Goal: Transaction & Acquisition: Obtain resource

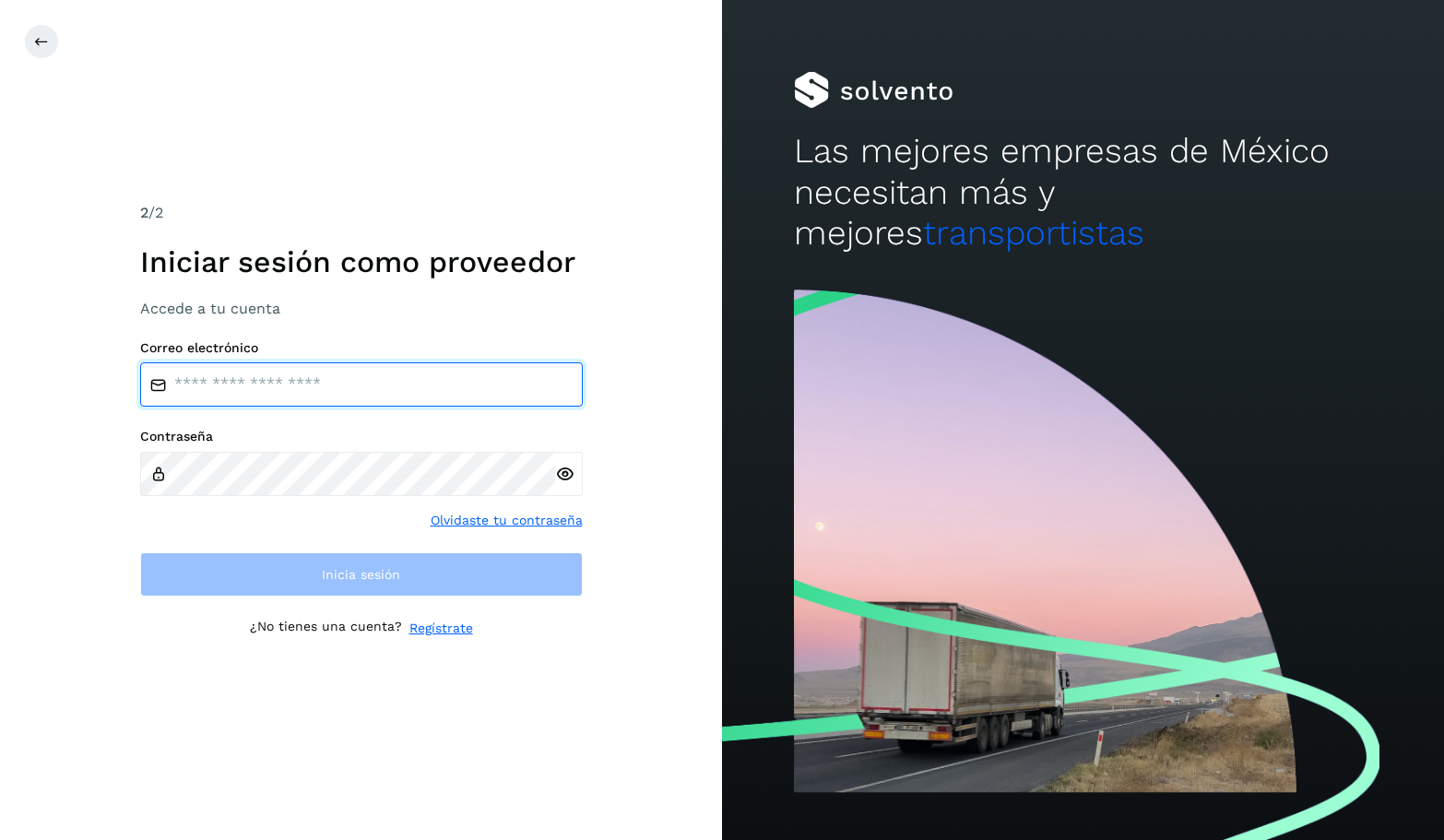
click at [305, 384] on input "email" at bounding box center [361, 384] width 443 height 44
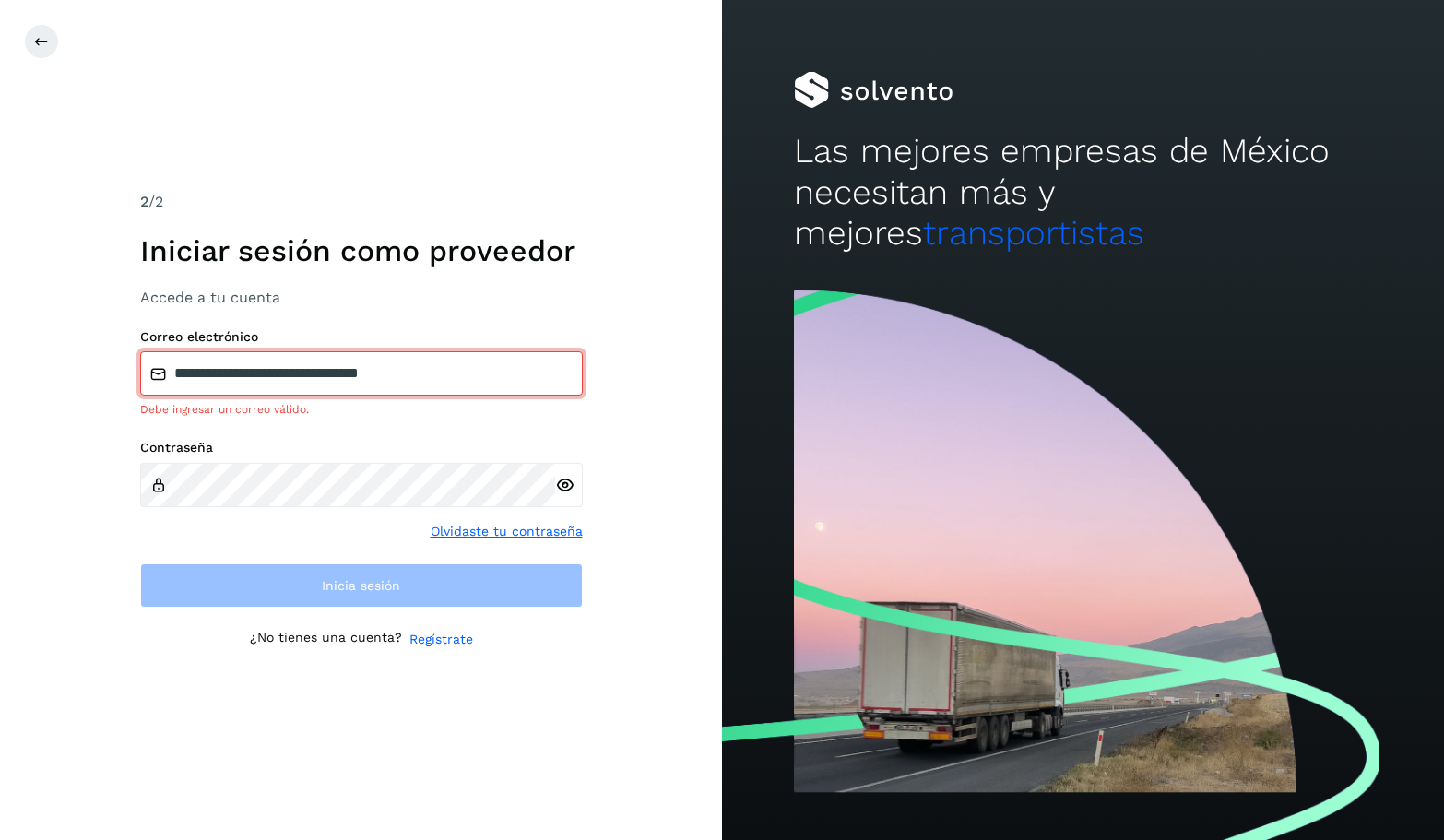
click at [563, 480] on icon at bounding box center [565, 485] width 20 height 20
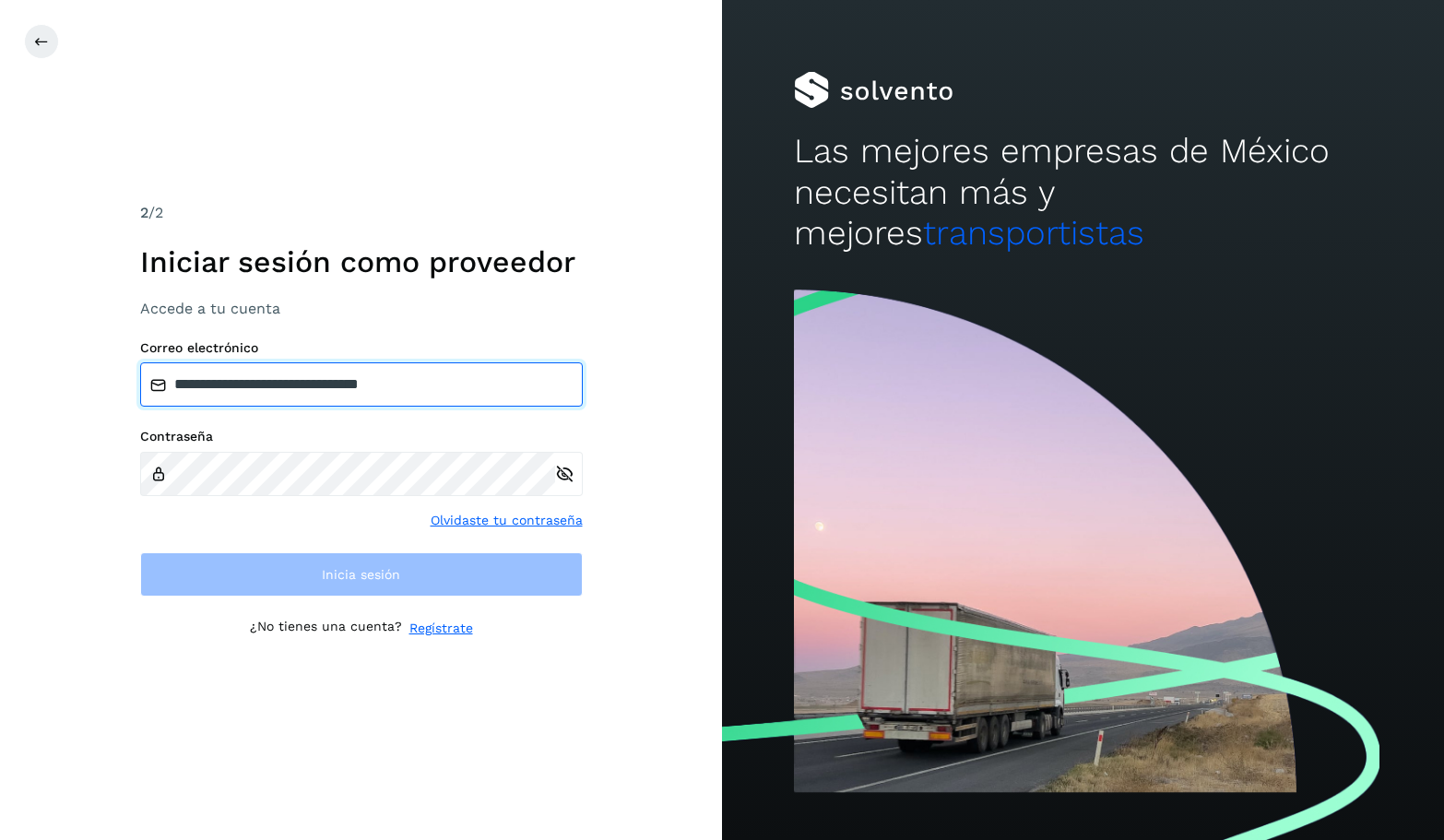
click at [460, 375] on input "**********" at bounding box center [361, 384] width 443 height 44
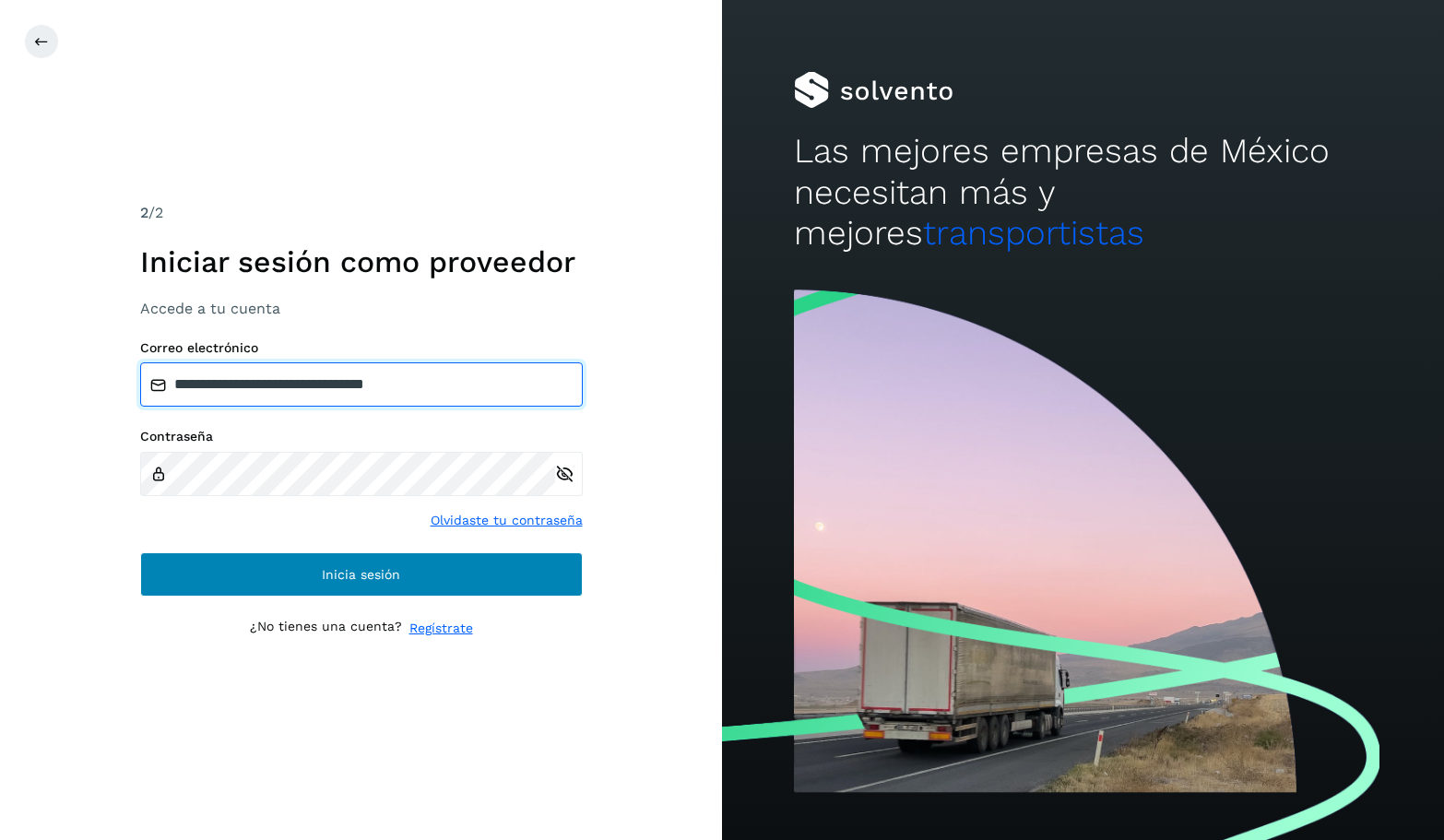
type input "**********"
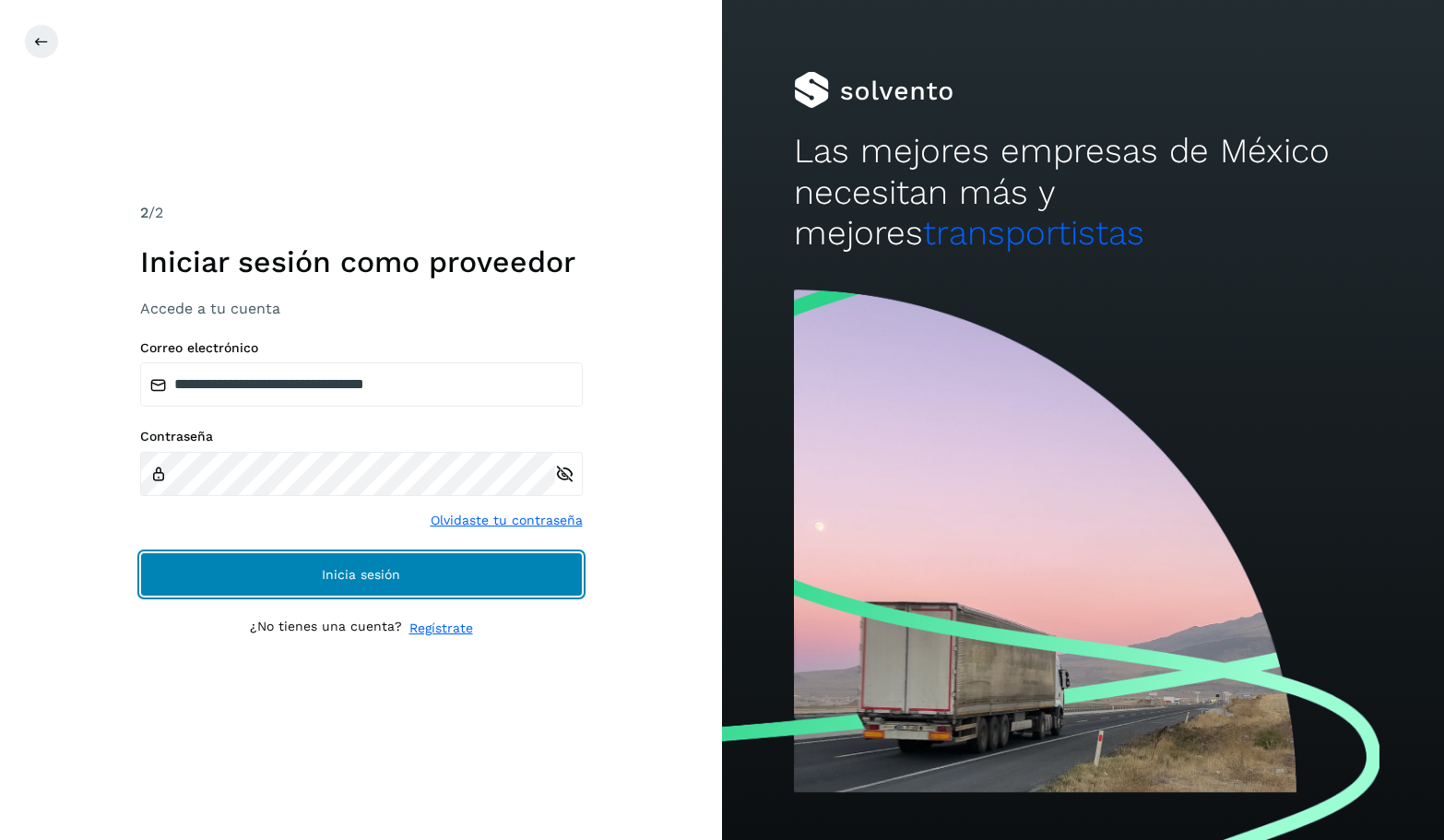
click at [424, 576] on button "Inicia sesión" at bounding box center [361, 573] width 443 height 44
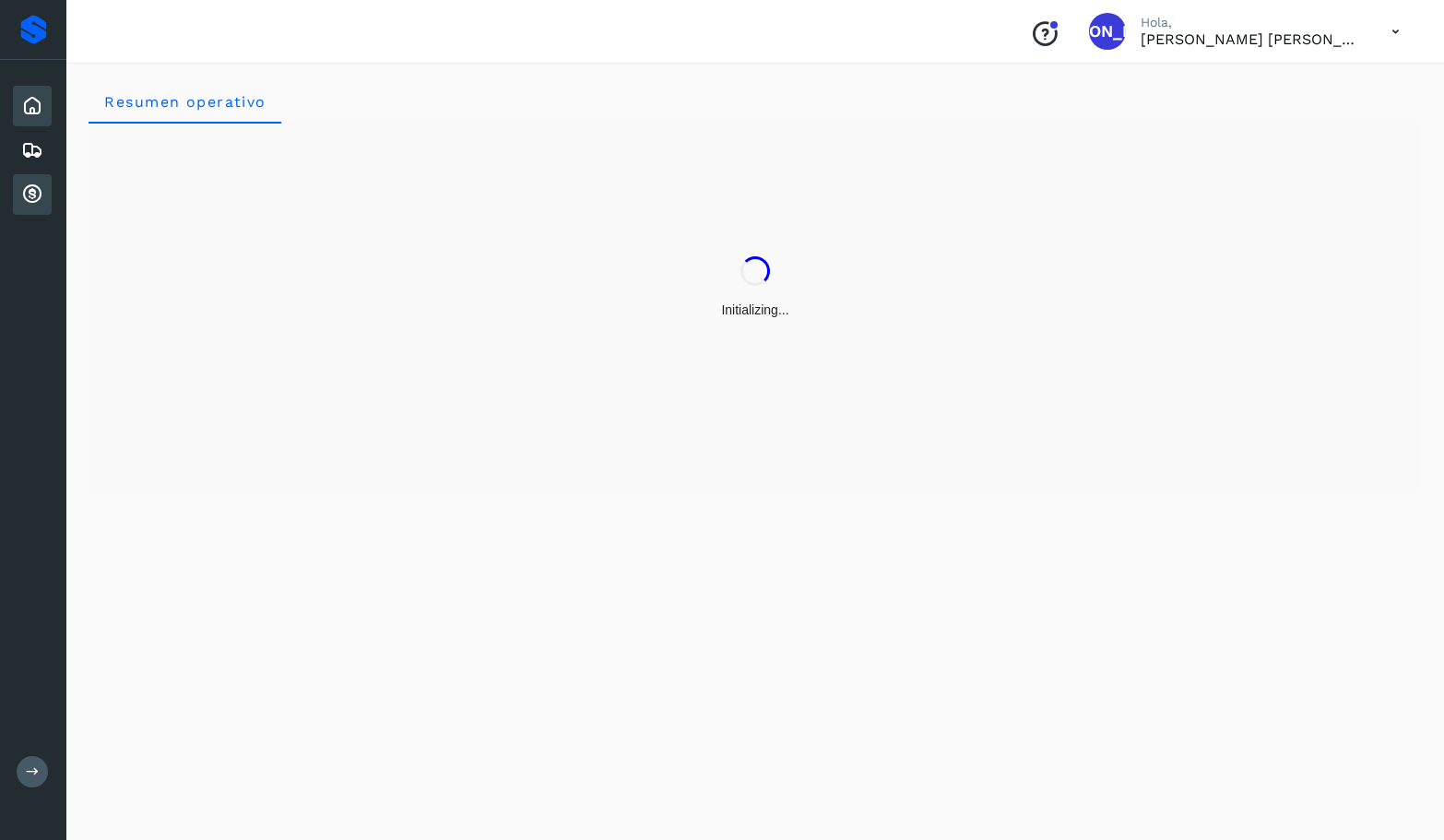
click at [27, 192] on icon at bounding box center [32, 194] width 22 height 22
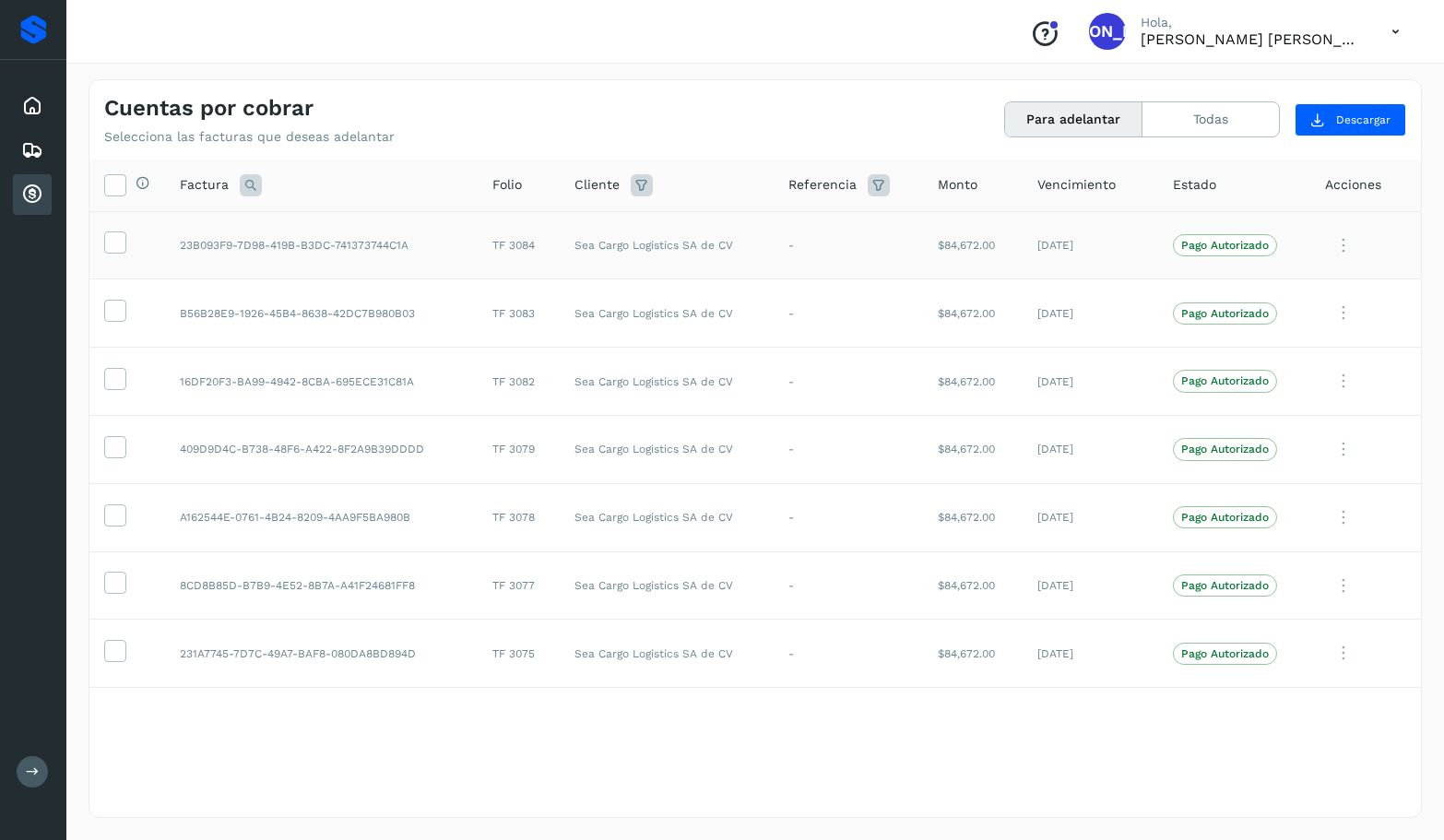
click at [108, 239] on icon at bounding box center [115, 241] width 20 height 20
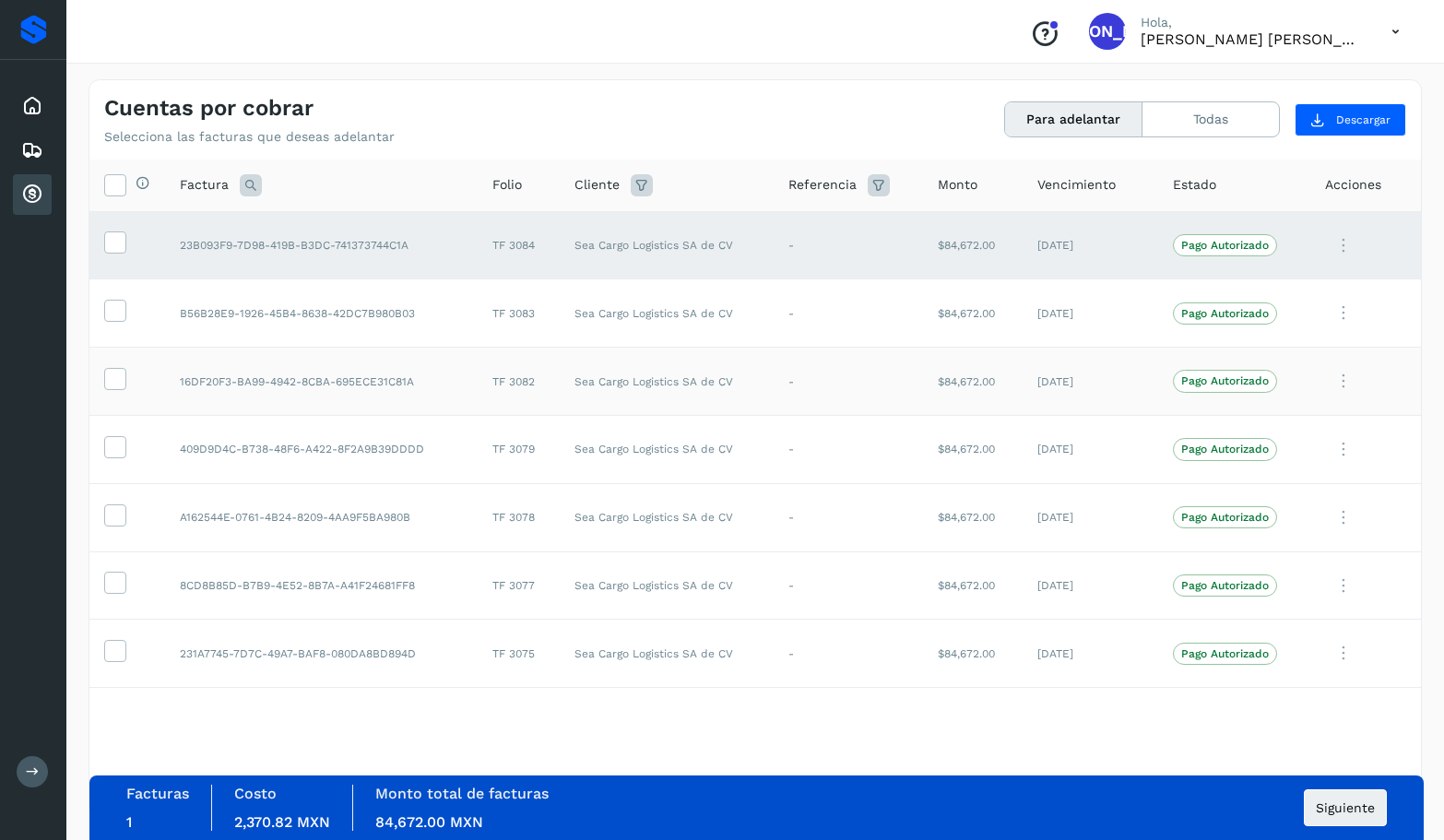
drag, startPoint x: 112, startPoint y: 308, endPoint x: 132, endPoint y: 391, distance: 85.4
click at [112, 308] on icon at bounding box center [115, 310] width 20 height 20
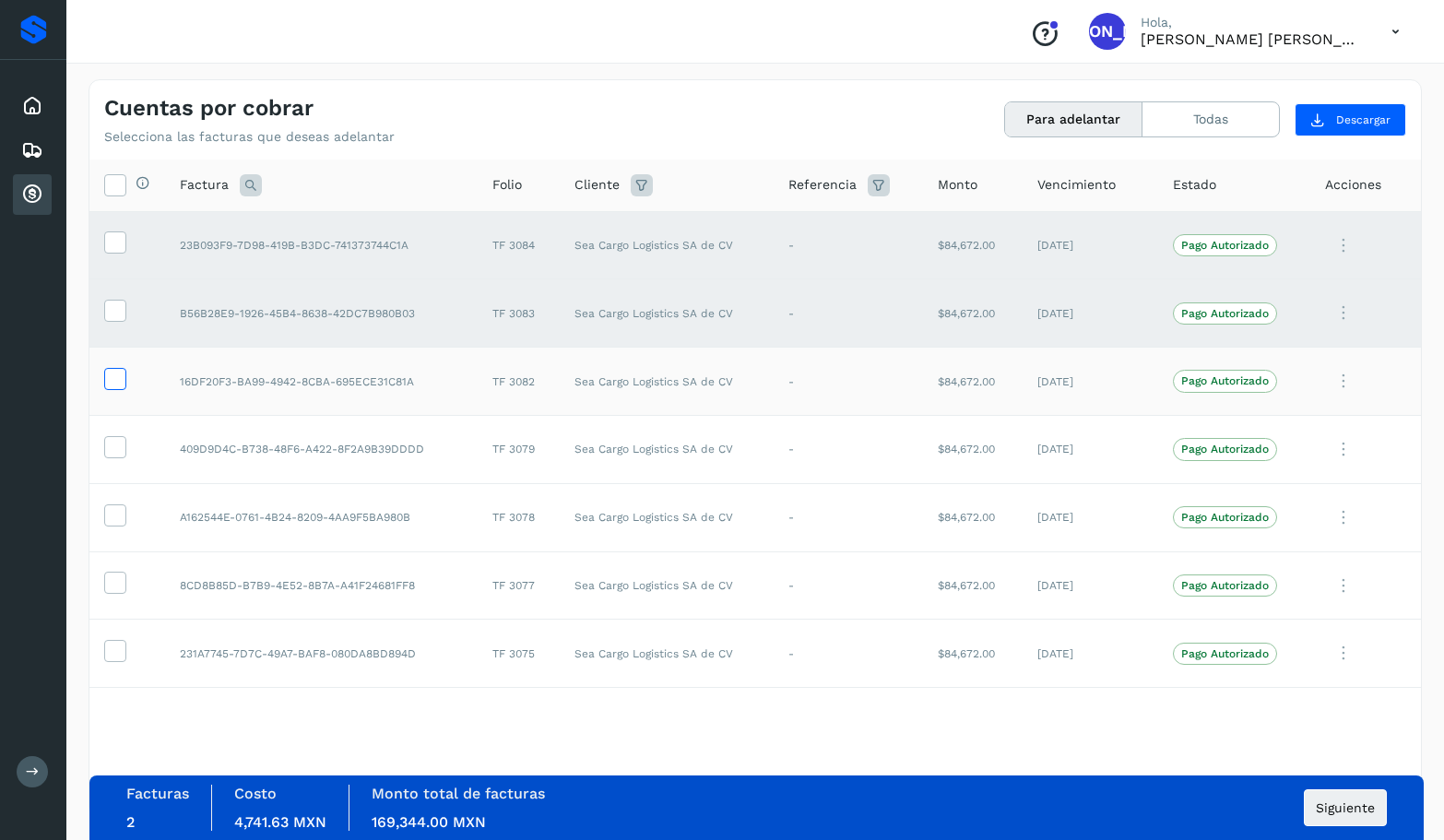
click at [113, 380] on icon at bounding box center [115, 378] width 20 height 20
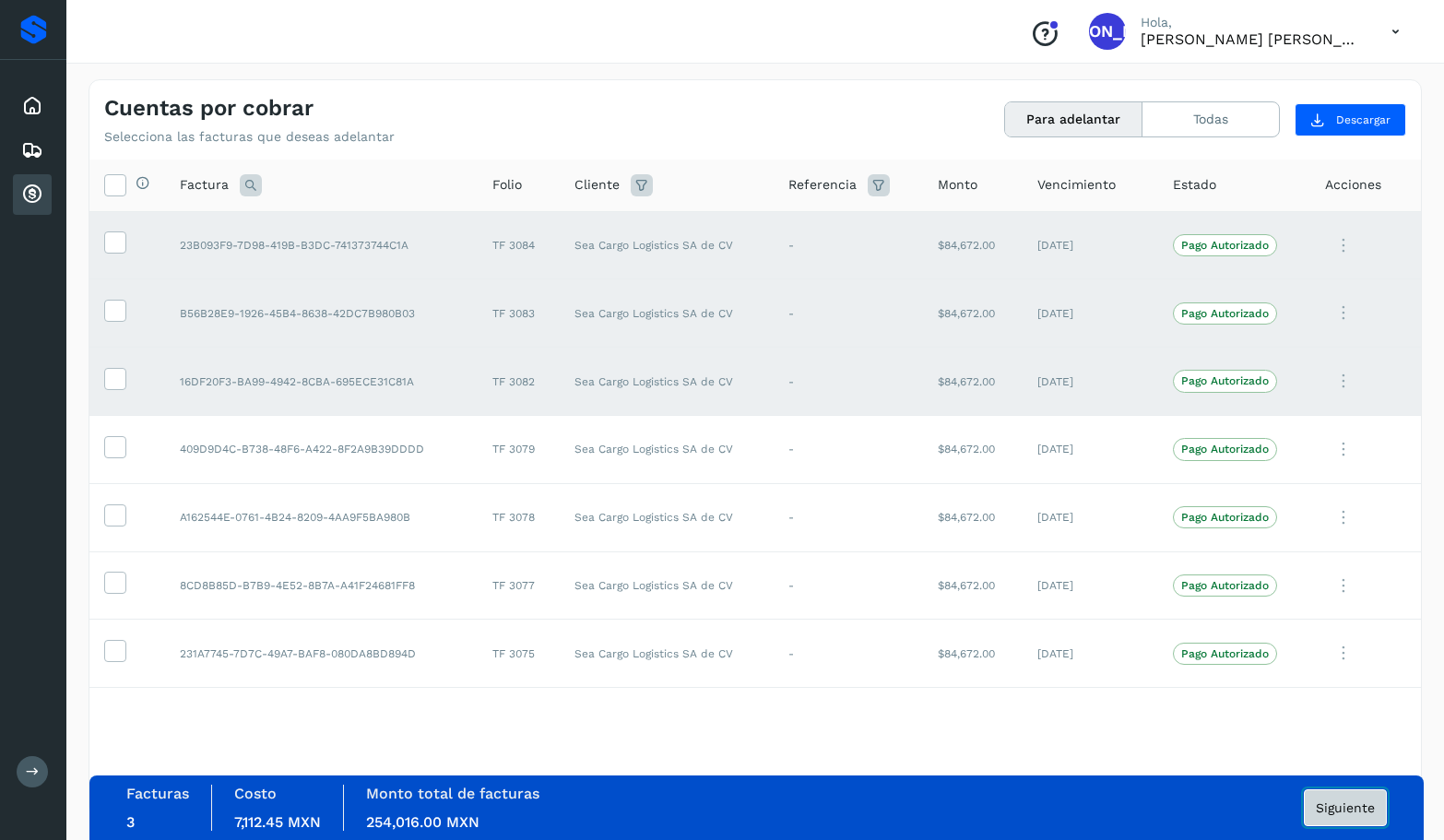
click at [1361, 812] on span "Siguiente" at bounding box center [1345, 807] width 59 height 13
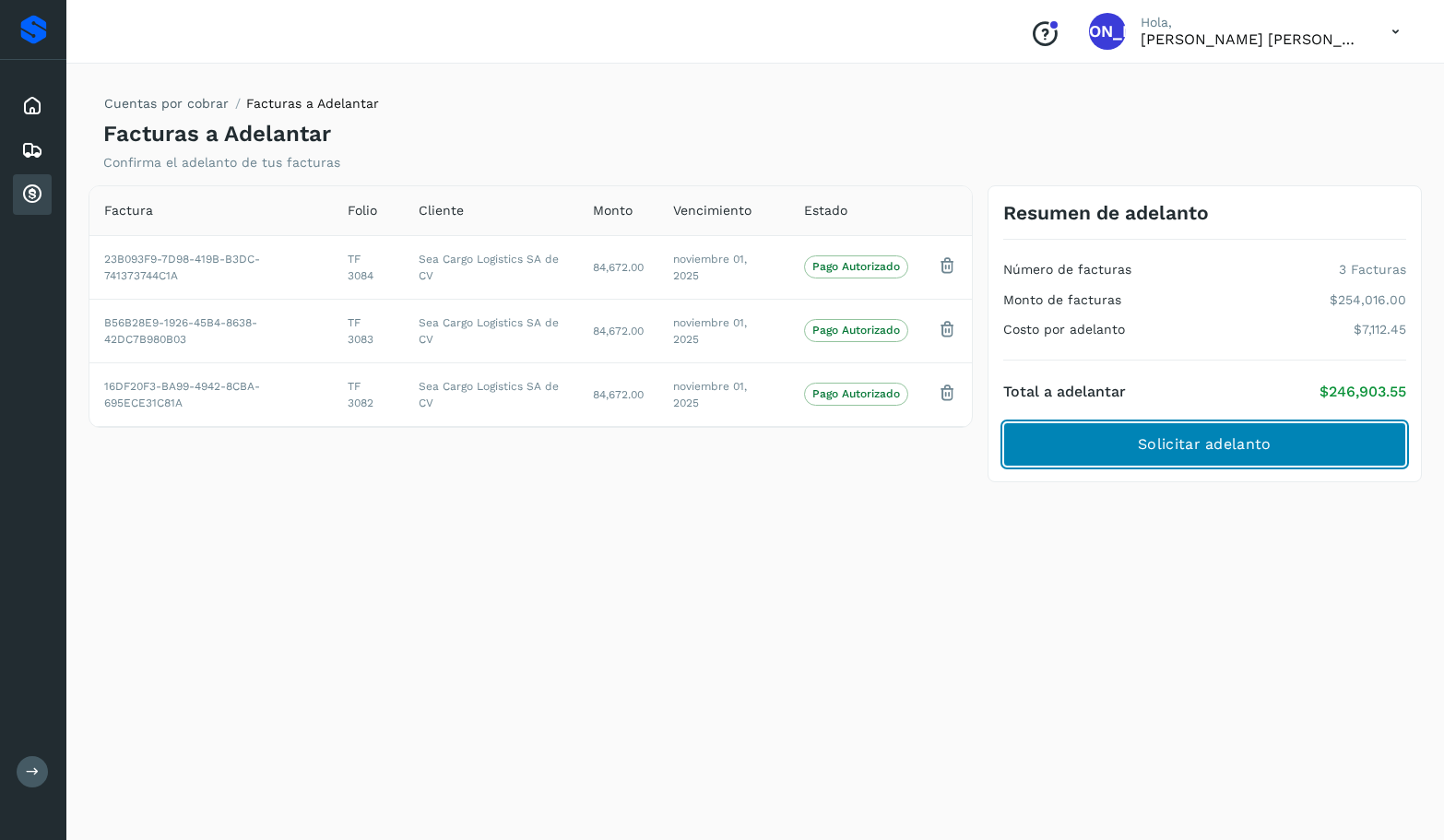
click at [1210, 444] on span "Solicitar adelanto" at bounding box center [1205, 443] width 133 height 21
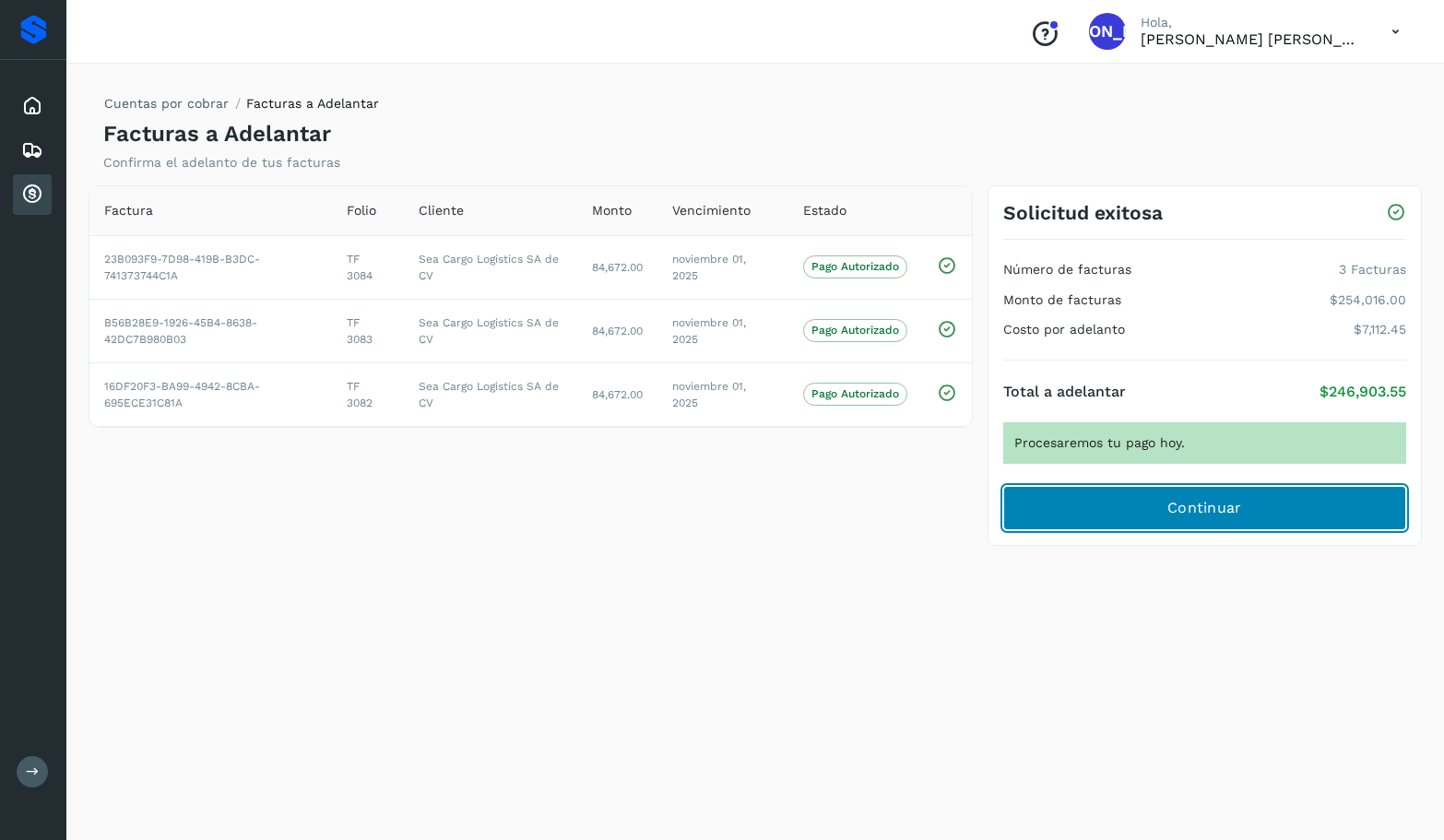
click at [1182, 512] on span "Continuar" at bounding box center [1205, 508] width 74 height 21
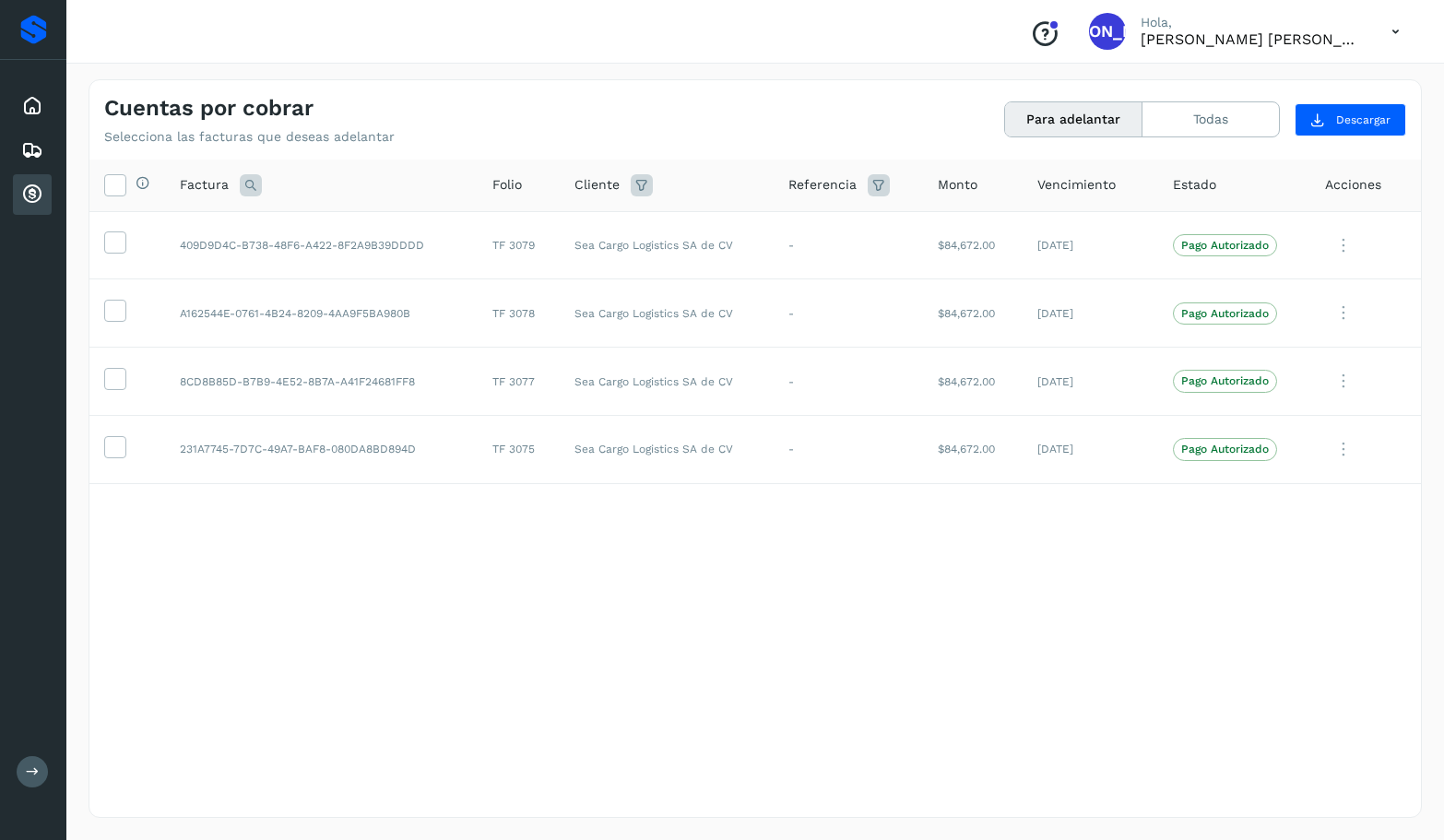
click at [1396, 31] on icon at bounding box center [1395, 31] width 38 height 38
click at [1297, 88] on div "Cerrar sesión" at bounding box center [1303, 83] width 220 height 35
